Goal: Check status: Check status

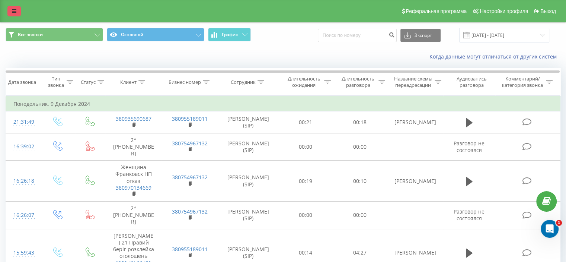
click at [13, 8] on link at bounding box center [13, 11] width 13 height 10
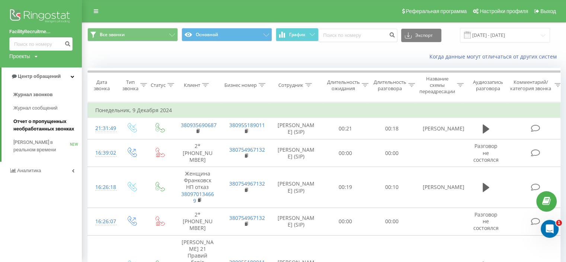
click at [32, 123] on span "Отчет о пропущенных необработанных звонках" at bounding box center [45, 125] width 65 height 15
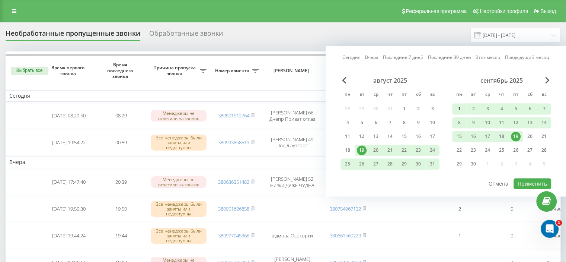
click at [463, 109] on div "1" at bounding box center [460, 109] width 10 height 10
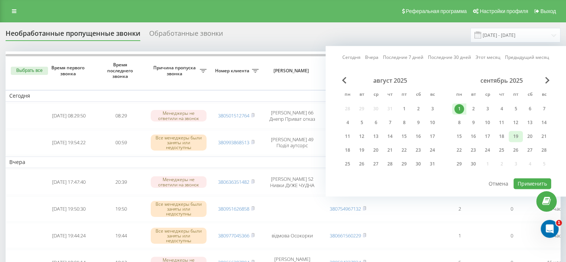
click at [521, 136] on div "19" at bounding box center [516, 136] width 14 height 11
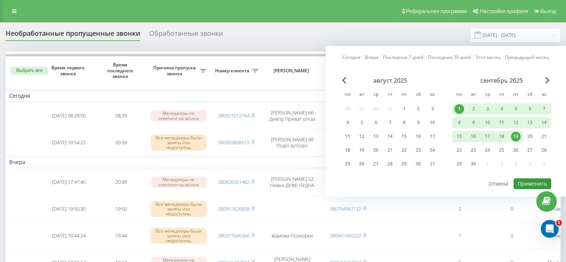
click at [533, 179] on button "Применить" at bounding box center [533, 183] width 38 height 11
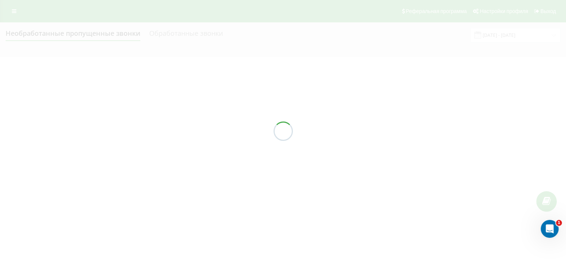
type input "01.09.2025 - 19.09.2025"
